Goal: Task Accomplishment & Management: Manage account settings

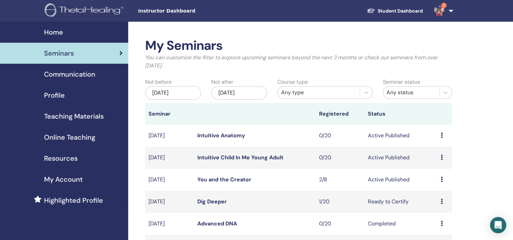
click at [441, 177] on icon at bounding box center [442, 179] width 2 height 5
click at [438, 202] on link "Attendees" at bounding box center [436, 202] width 26 height 7
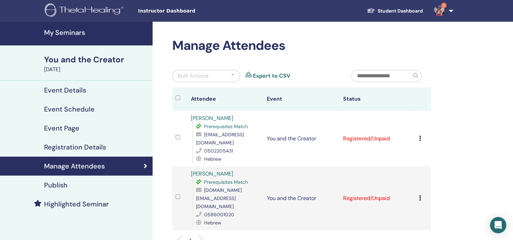
click at [422, 135] on div "Cancel Registration Do not auto-certify Mark as Paid Mark as Unpaid Mark as Abs…" at bounding box center [423, 139] width 8 height 8
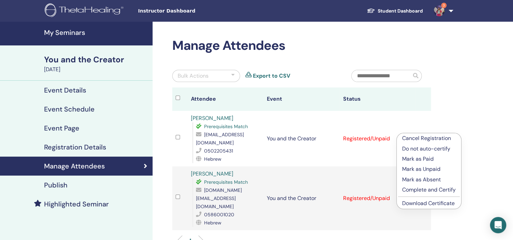
click at [424, 158] on p "Mark as Paid" at bounding box center [429, 159] width 54 height 8
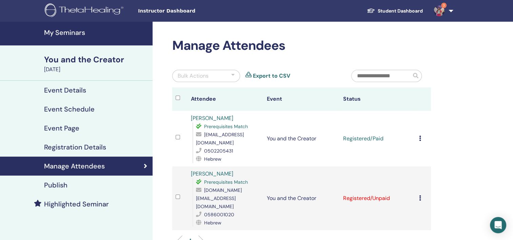
click at [421, 194] on div "Cancel Registration Do not auto-certify Mark as Paid Mark as Unpaid Mark as Abs…" at bounding box center [423, 198] width 8 height 8
click at [426, 210] on p "Mark as Paid" at bounding box center [428, 211] width 54 height 8
click at [420, 136] on icon at bounding box center [420, 138] width 2 height 5
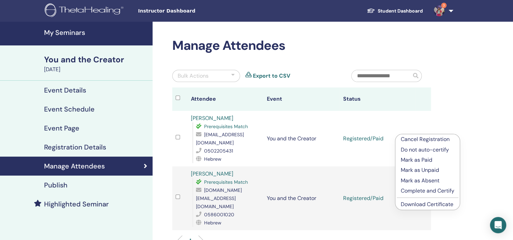
click at [429, 204] on link "Download Certificate" at bounding box center [427, 204] width 53 height 7
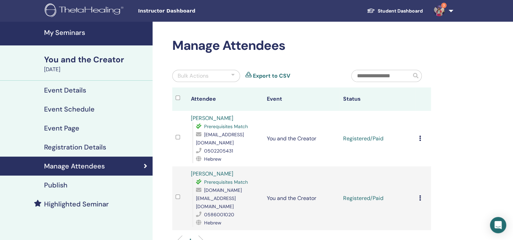
click at [420, 195] on icon at bounding box center [420, 197] width 2 height 5
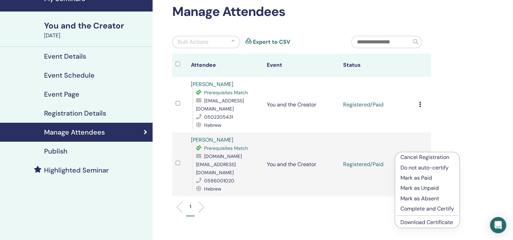
scroll to position [68, 0]
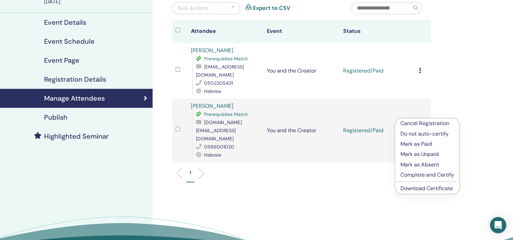
click at [423, 189] on link "Download Certificate" at bounding box center [426, 188] width 53 height 7
